Goal: Task Accomplishment & Management: Manage account settings

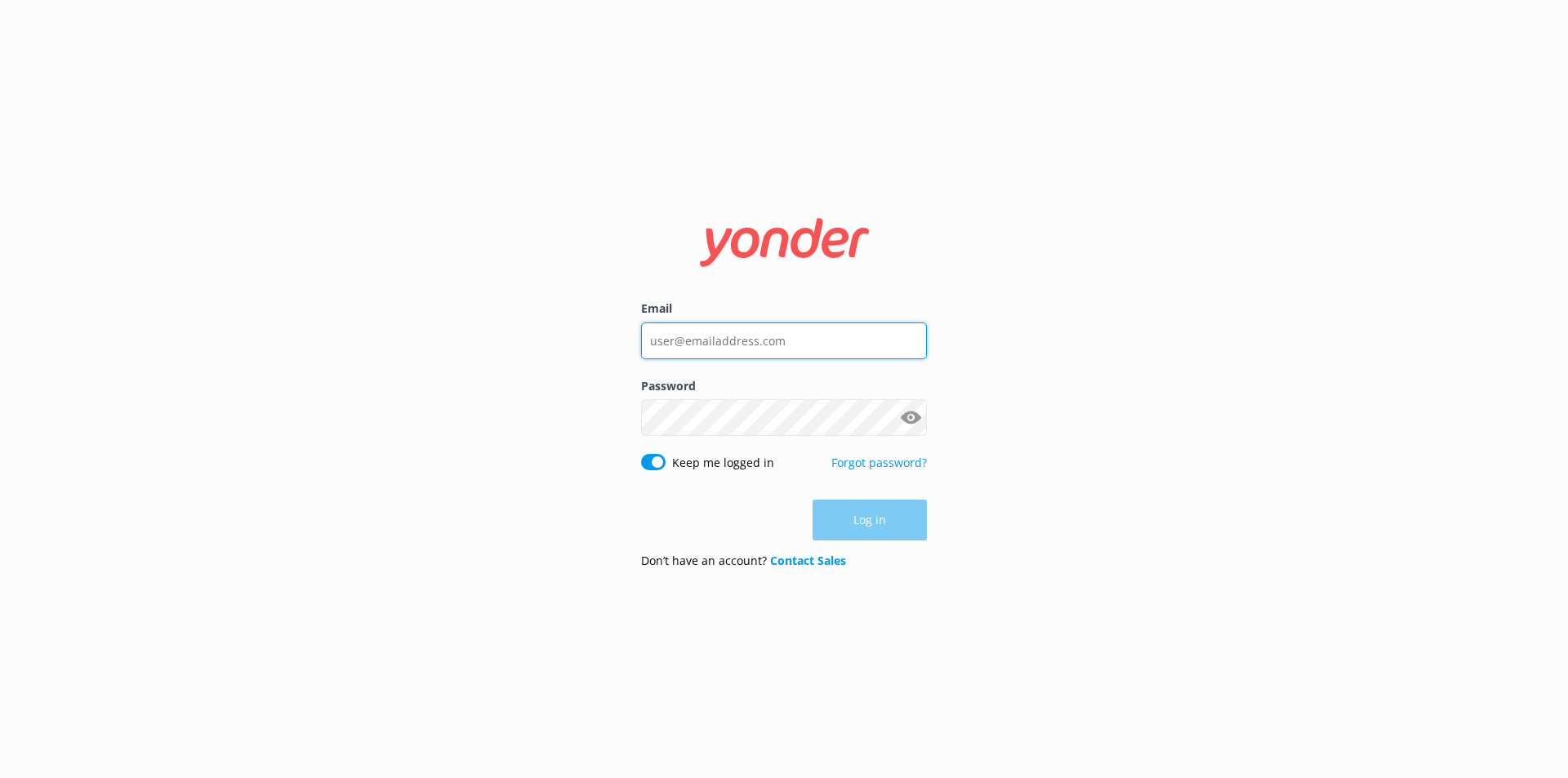
click at [709, 343] on input "Email" at bounding box center [784, 340] width 286 height 37
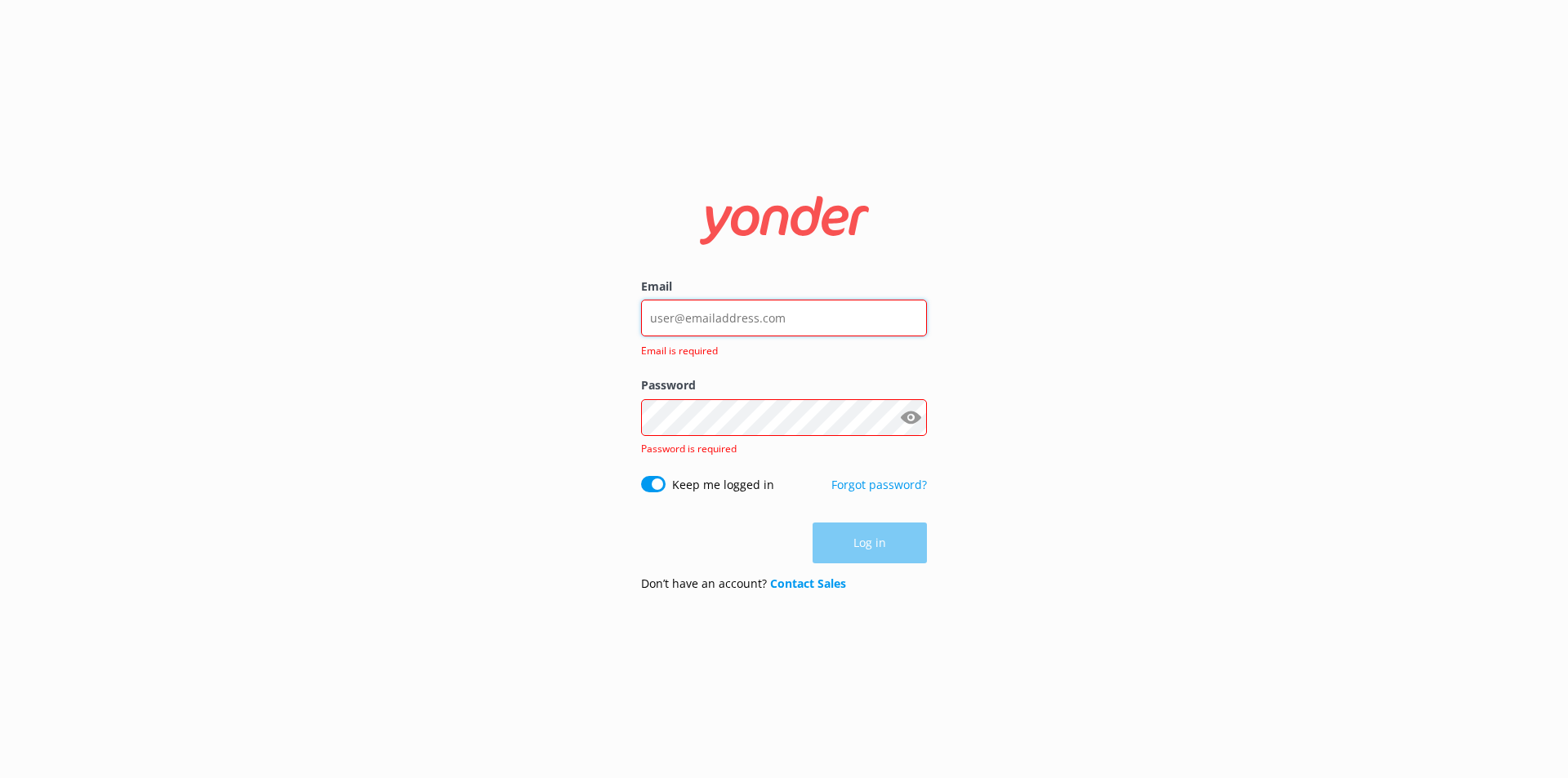
type input "[EMAIL_ADDRESS][DOMAIN_NAME]"
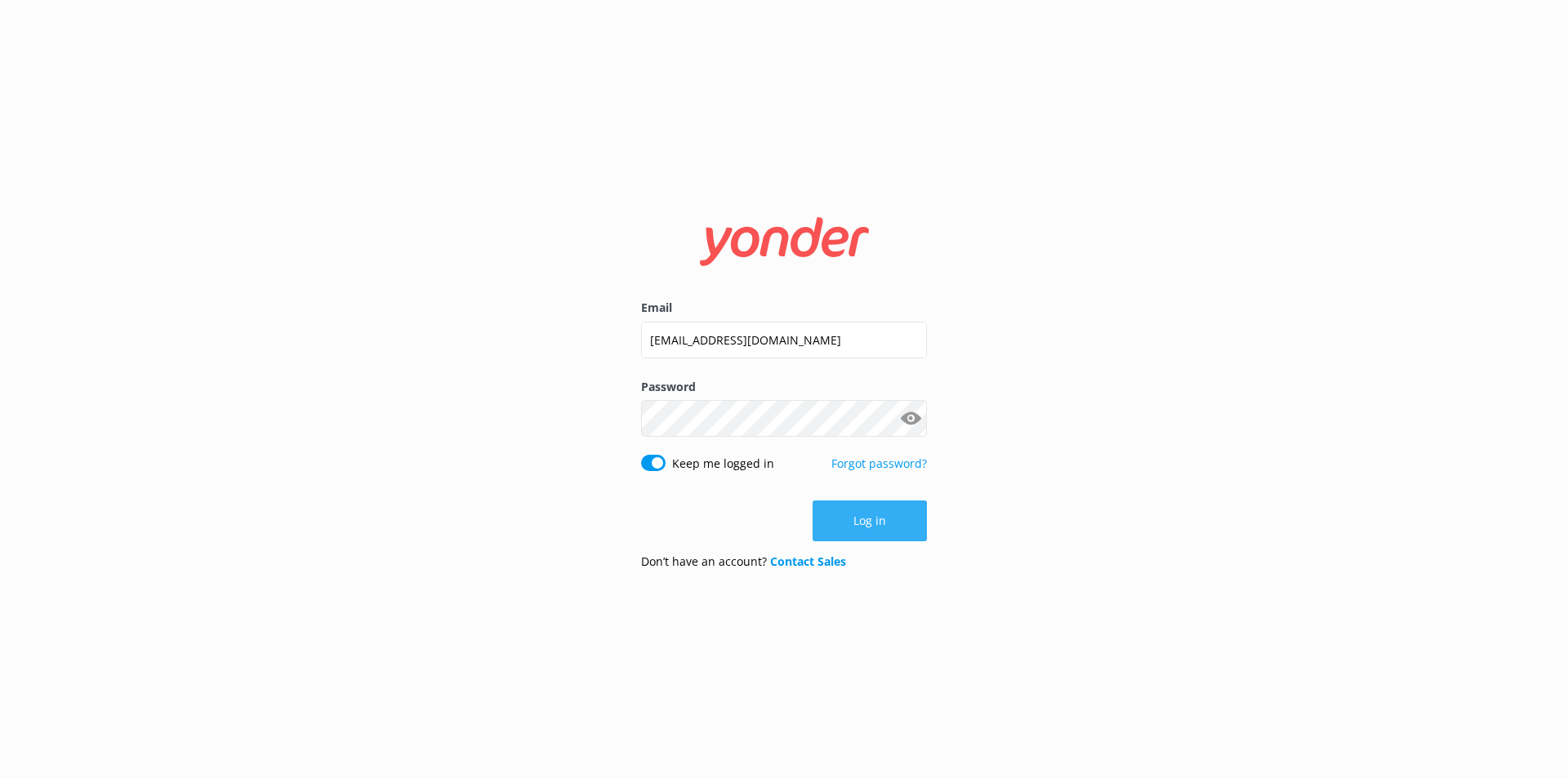
click at [888, 523] on button "Log in" at bounding box center [870, 521] width 114 height 41
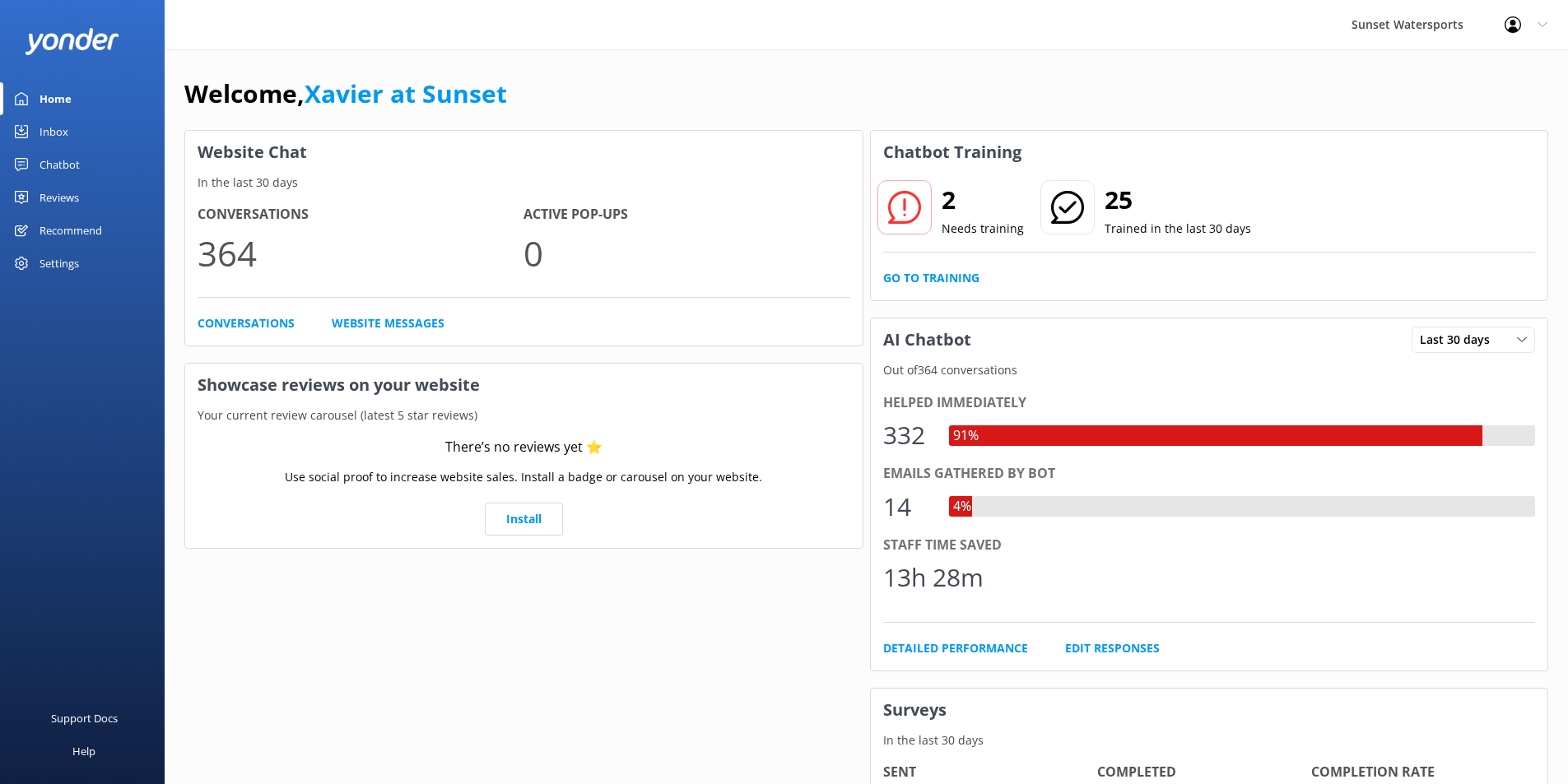
click at [52, 134] on div "Inbox" at bounding box center [54, 131] width 29 height 33
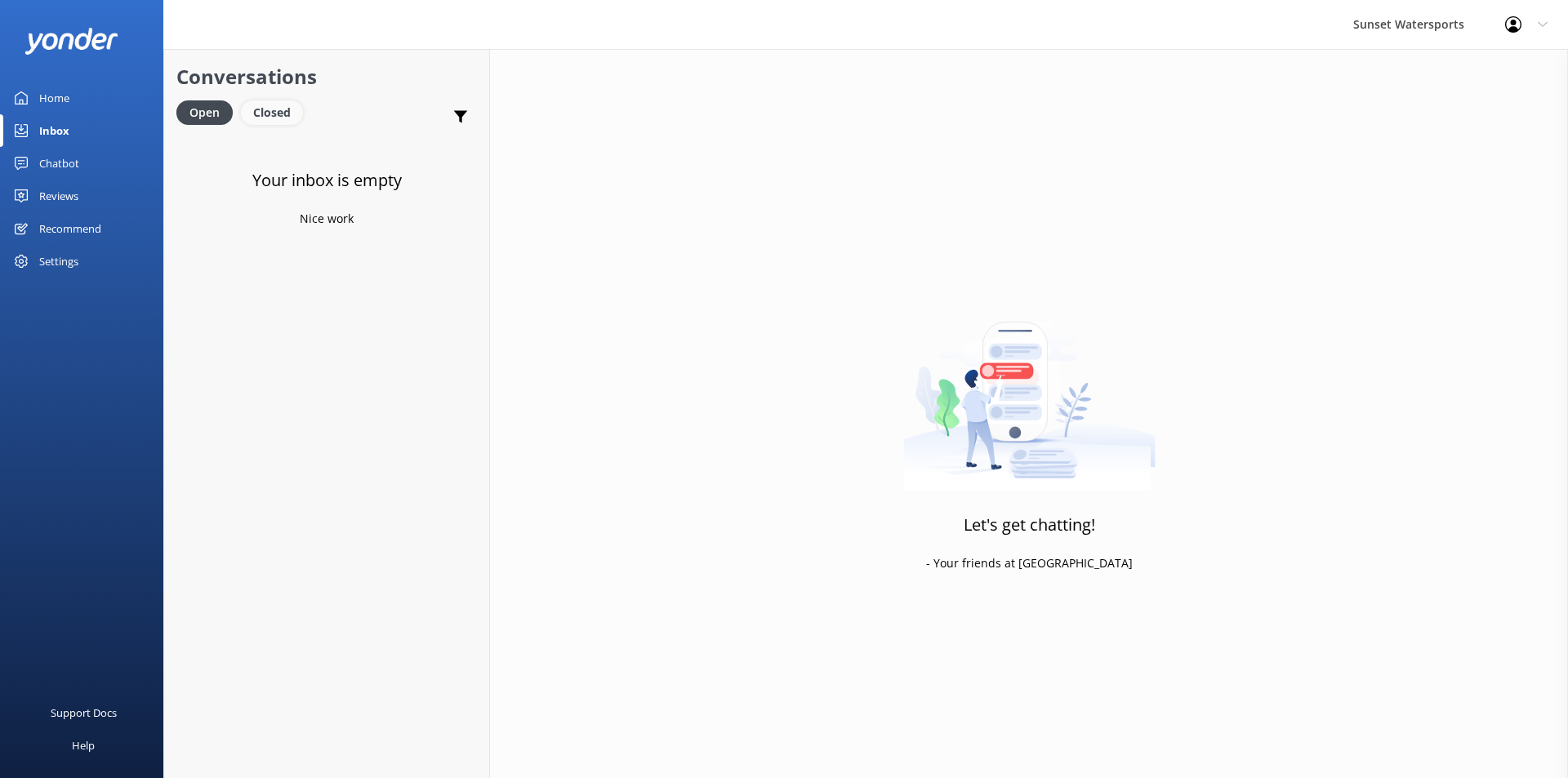
click at [276, 111] on div "Closed" at bounding box center [271, 112] width 62 height 25
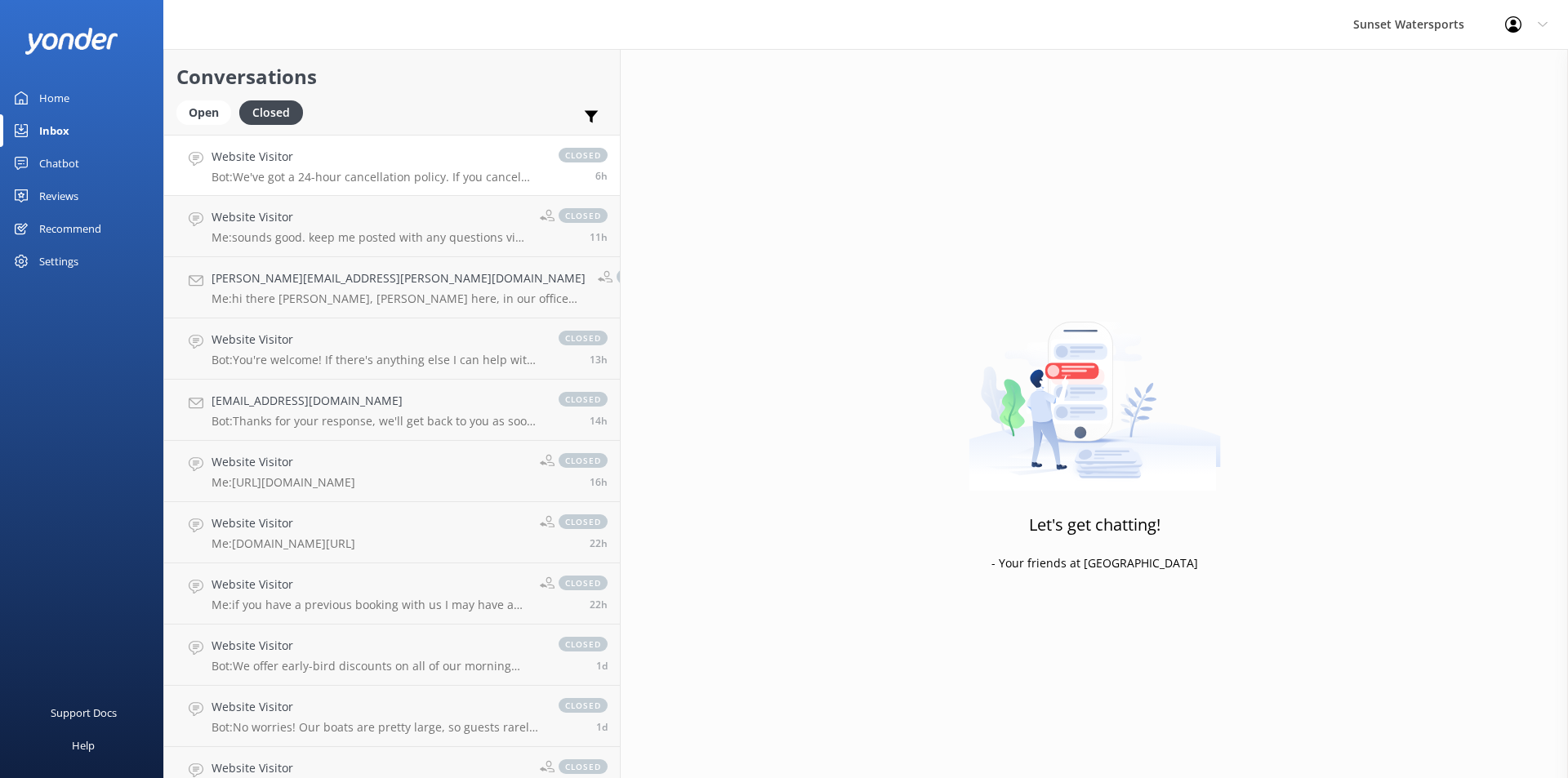
click at [360, 176] on p "Bot: We've got a 24-hour cancellation policy. If you cancel more than 24 hours …" at bounding box center [377, 177] width 331 height 14
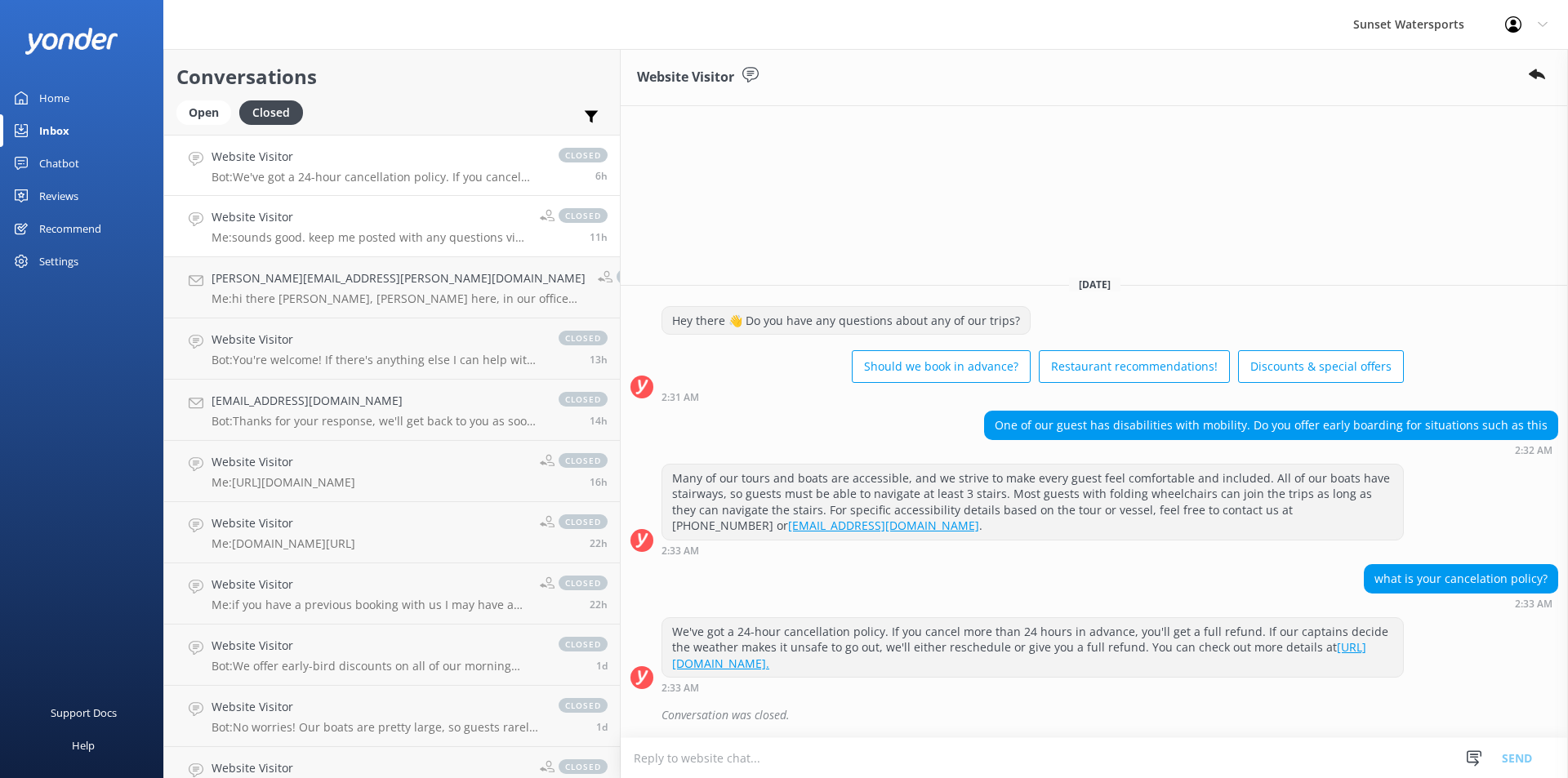
click at [332, 238] on p "Me: sounds good. keep me posted with any questions via that email, and have a g…" at bounding box center [370, 237] width 316 height 14
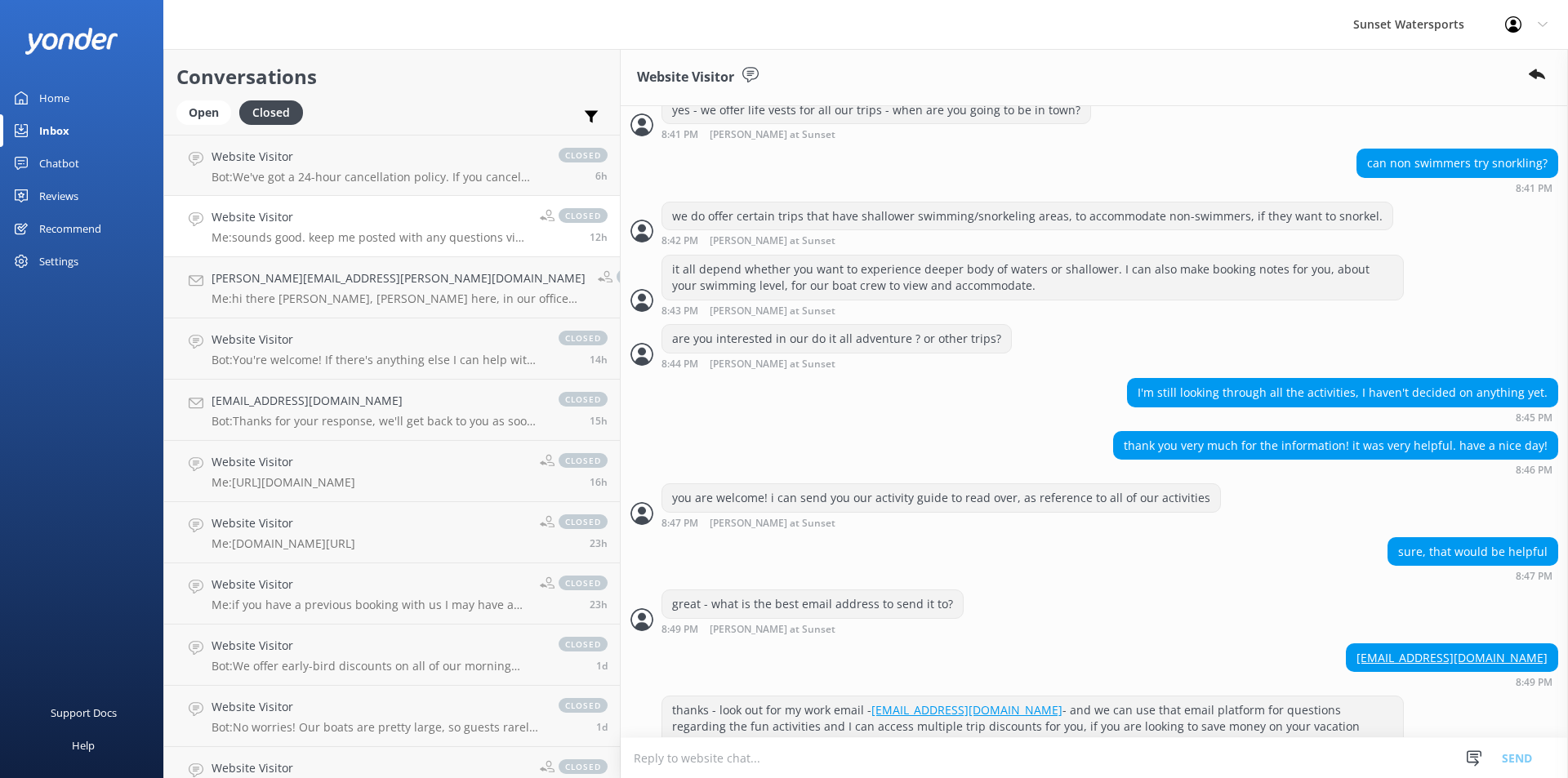
scroll to position [408, 0]
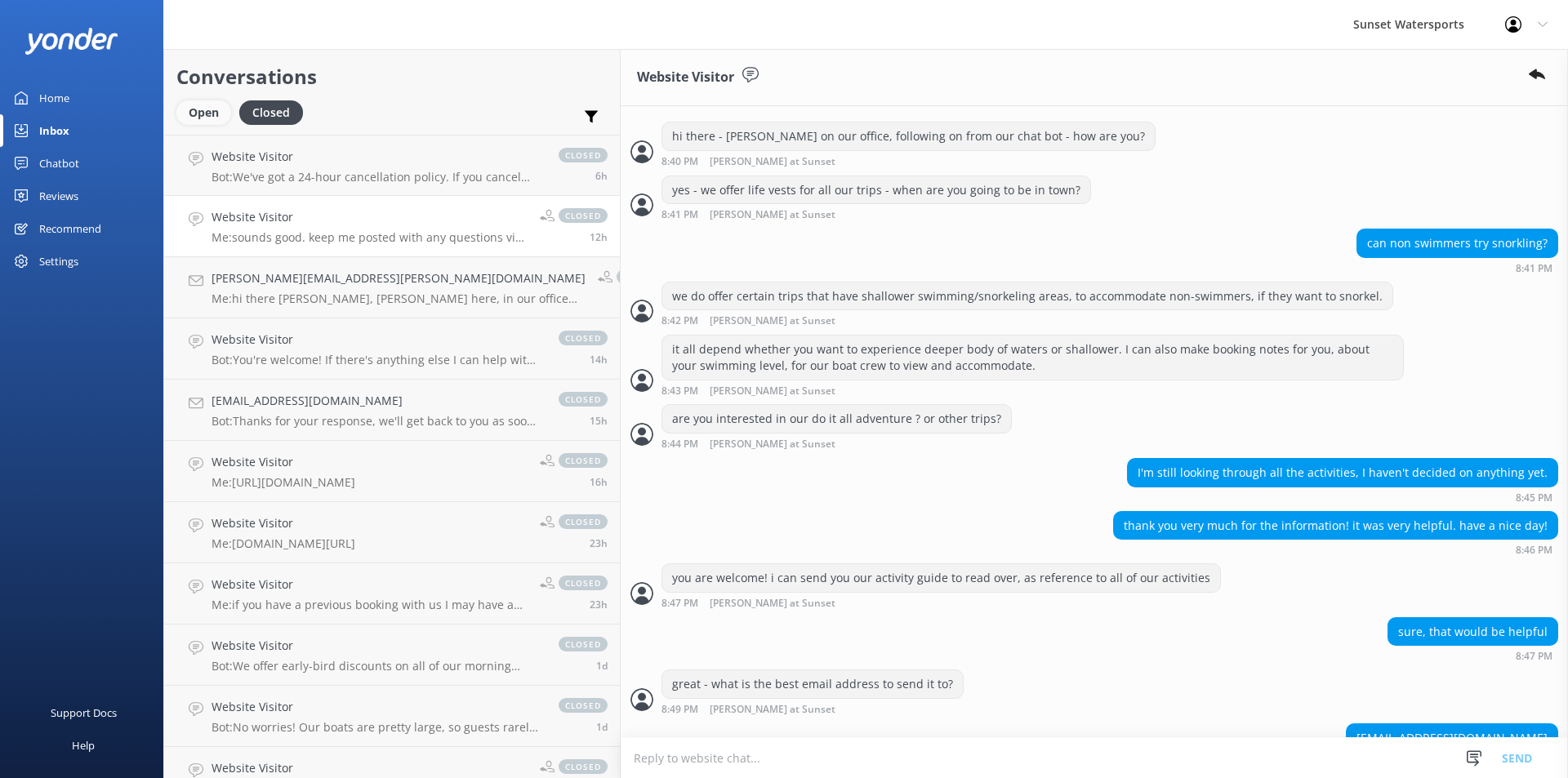
click at [207, 114] on div "Open" at bounding box center [203, 112] width 54 height 25
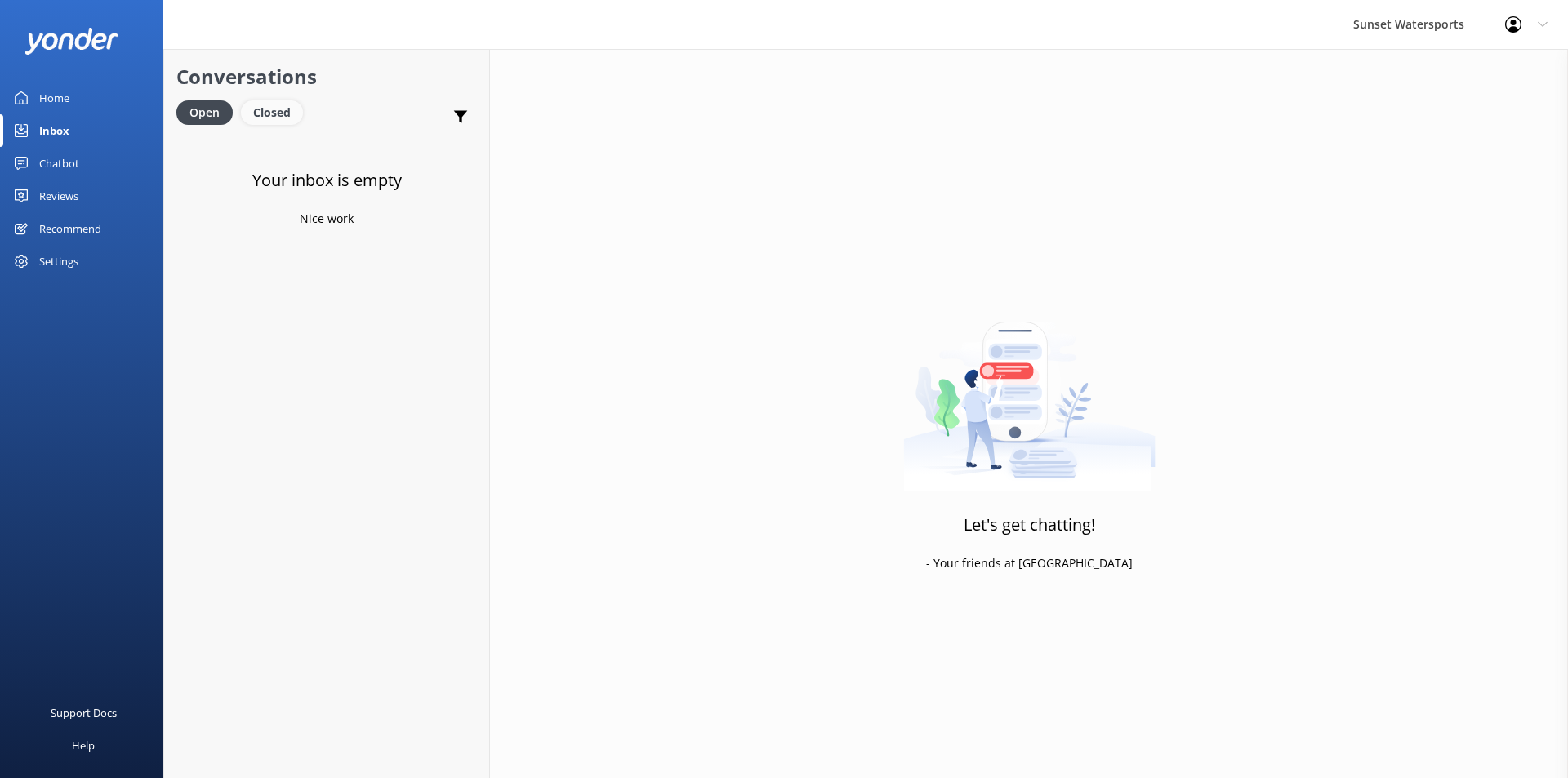
click at [270, 115] on div "Closed" at bounding box center [271, 112] width 62 height 25
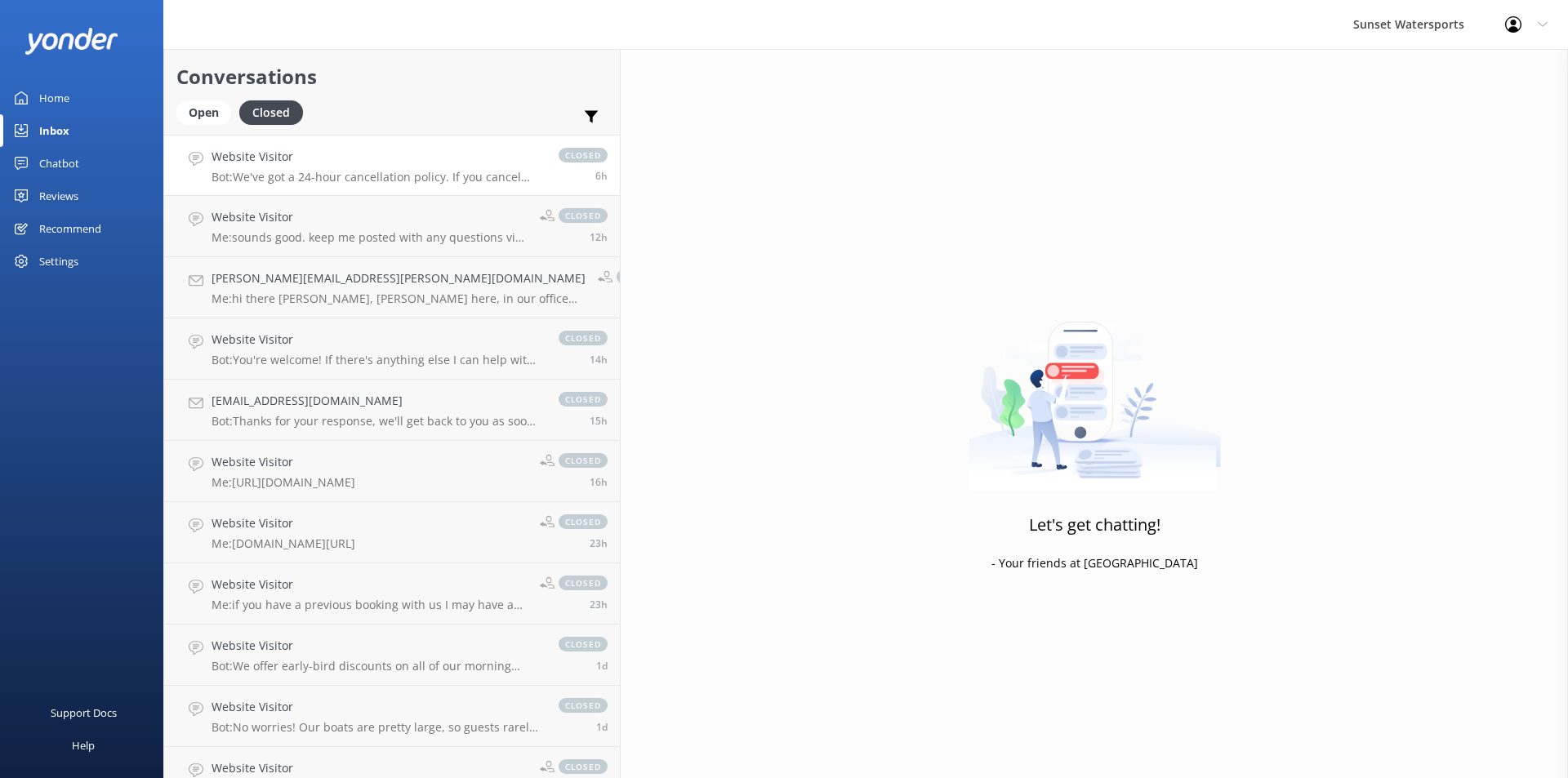
click at [366, 175] on p "Bot: We've got a 24-hour cancellation policy. If you cancel more than 24 hours …" at bounding box center [377, 177] width 331 height 14
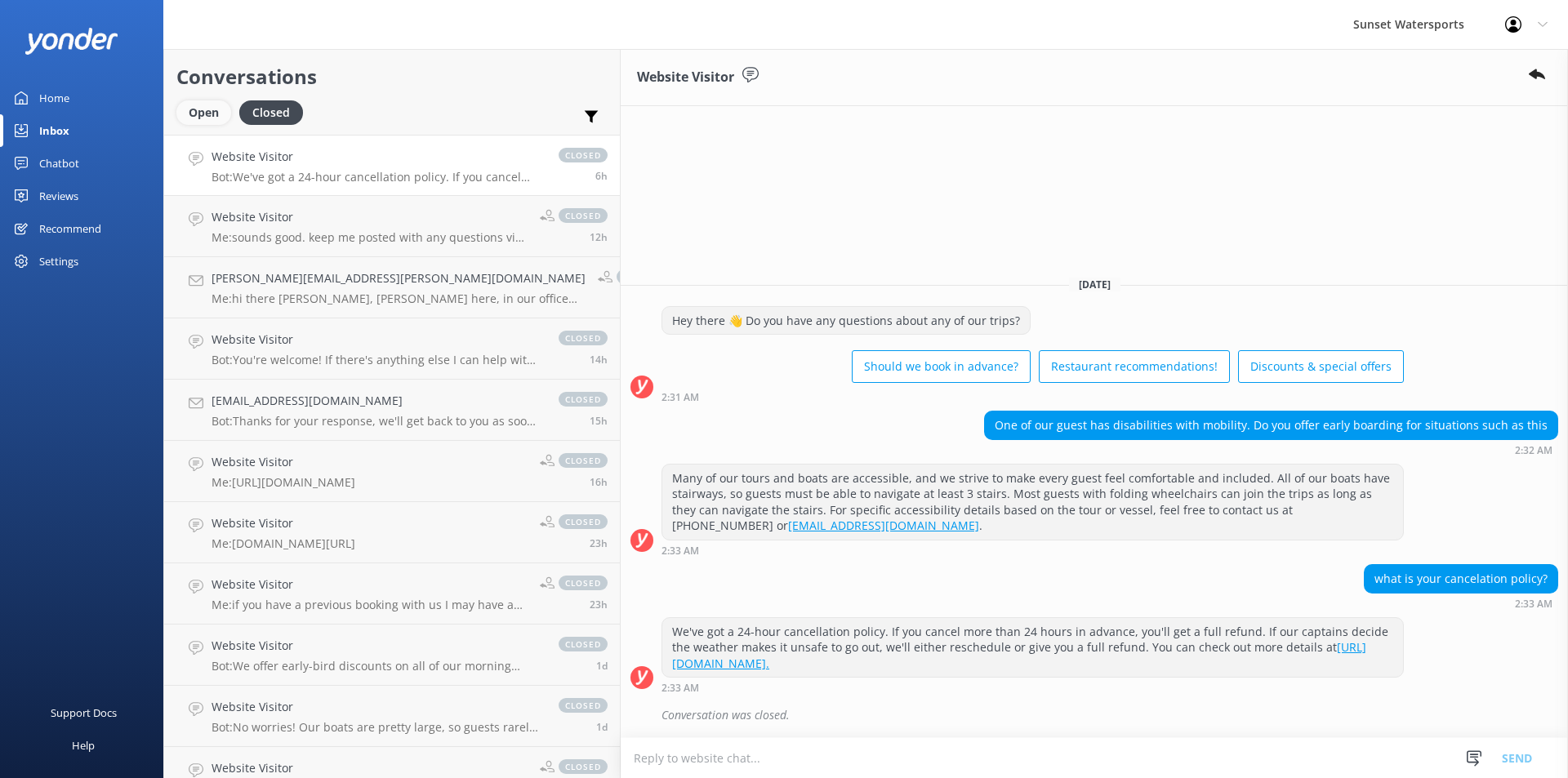
click at [201, 113] on div "Open" at bounding box center [203, 112] width 54 height 25
